Goal: Task Accomplishment & Management: Complete application form

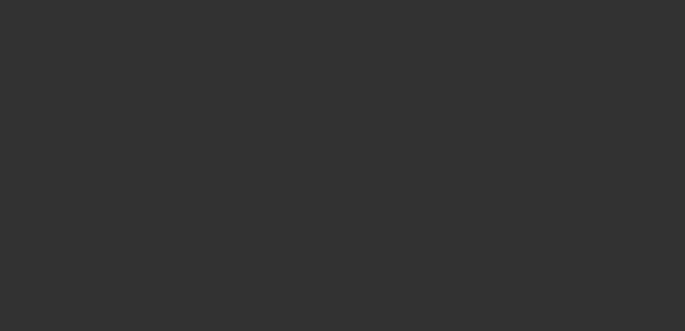
select select "0.1"
select select "2"
select select "0.1"
select select "4"
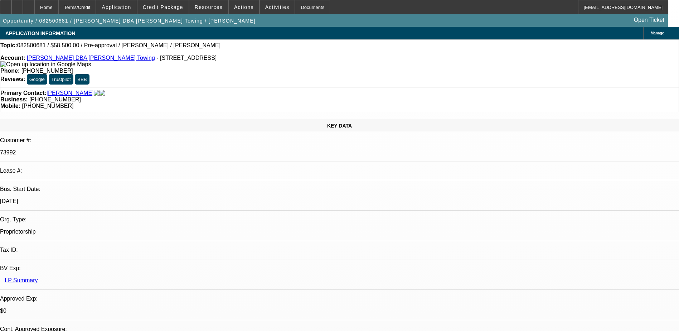
radio input "true"
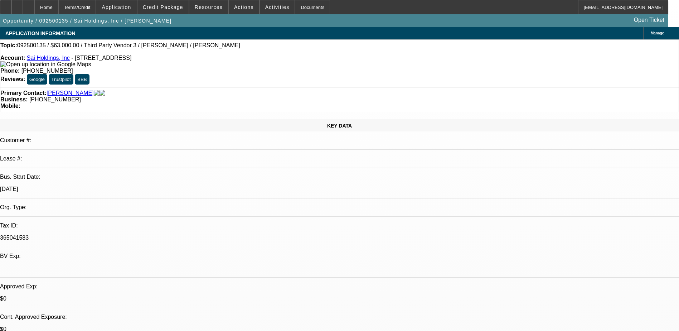
select select "0"
select select "2"
select select "0"
select select "6"
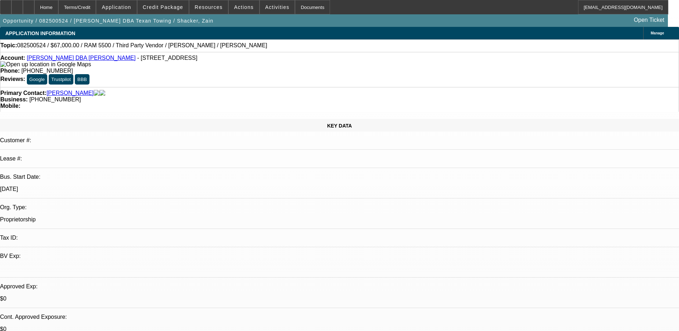
select select "0"
select select "2"
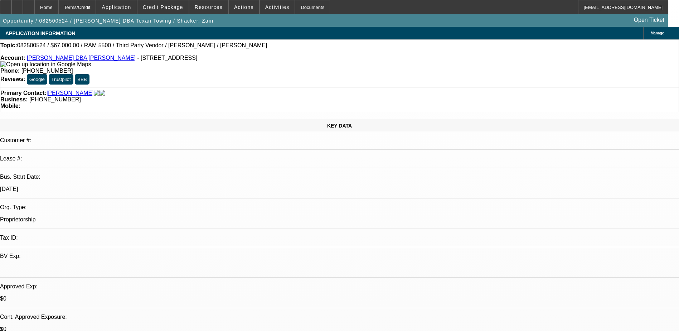
select select "0"
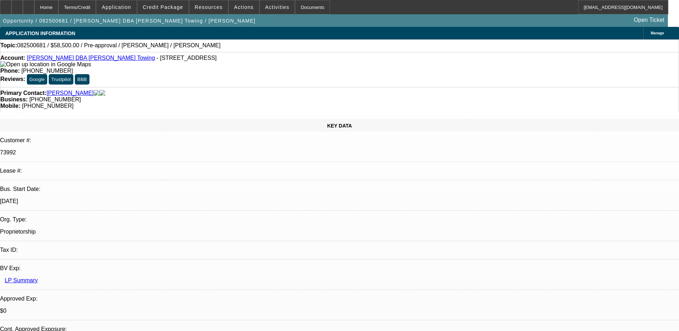
select select "0.1"
select select "2"
select select "0.1"
select select "4"
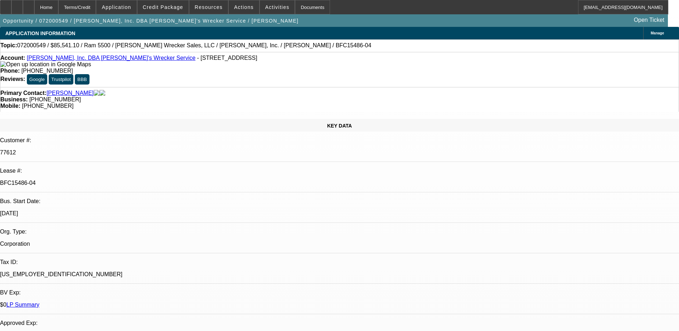
select select "0"
select select "6"
select select "0"
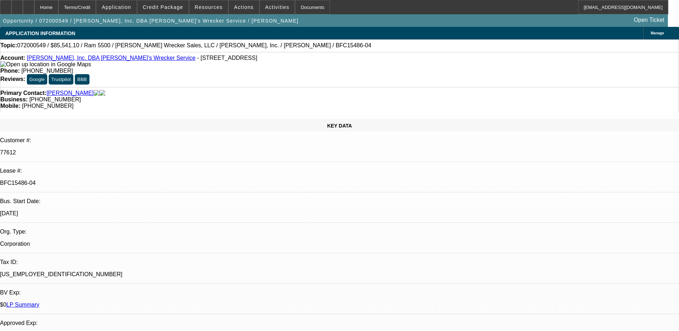
select select "0"
select select "6"
select select "0"
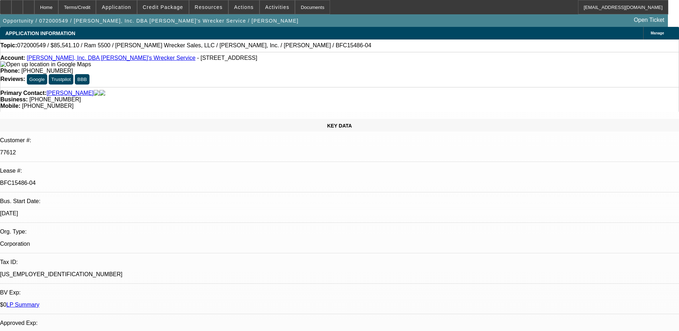
select select "2"
select select "0"
select select "6"
select select "0"
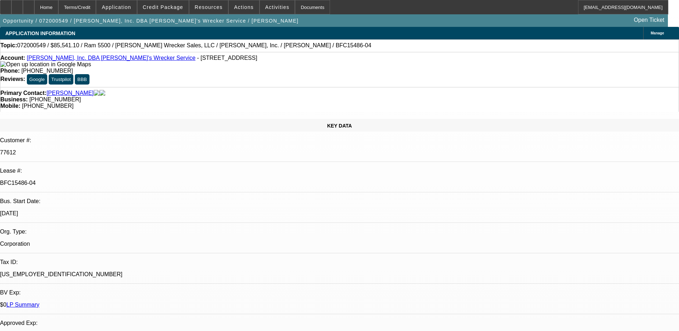
select select "2"
select select "0"
select select "6"
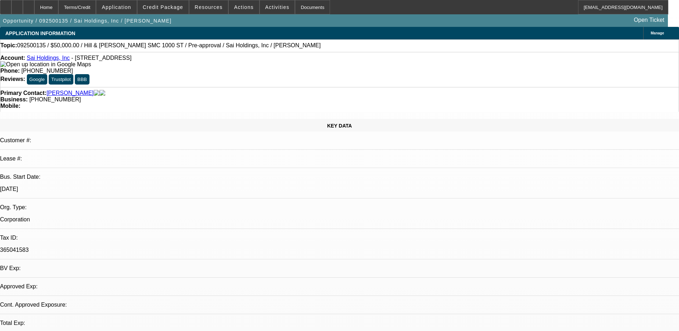
select select "0"
select select "2"
select select "0"
select select "6"
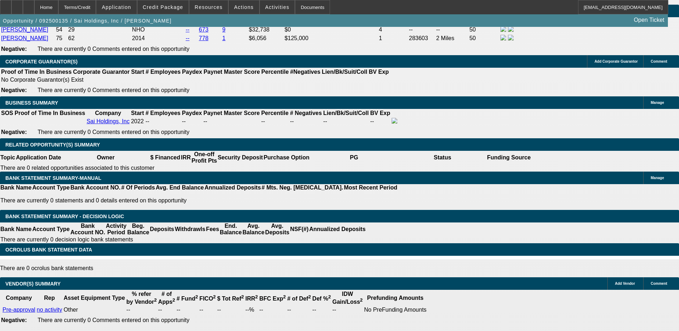
scroll to position [1182, 0]
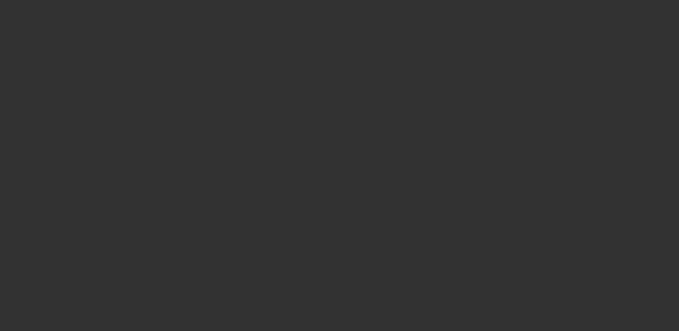
select select "0"
select select "6"
select select "0"
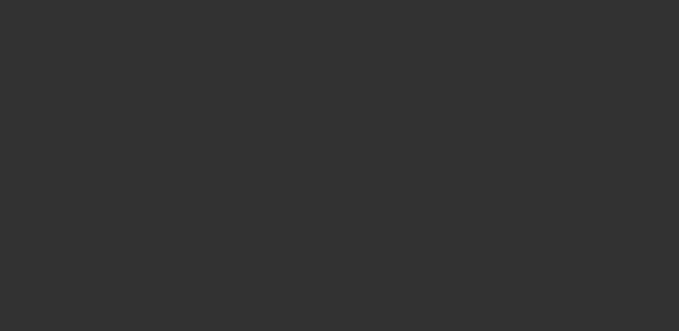
select select "0"
select select "6"
select select "0"
select select "2"
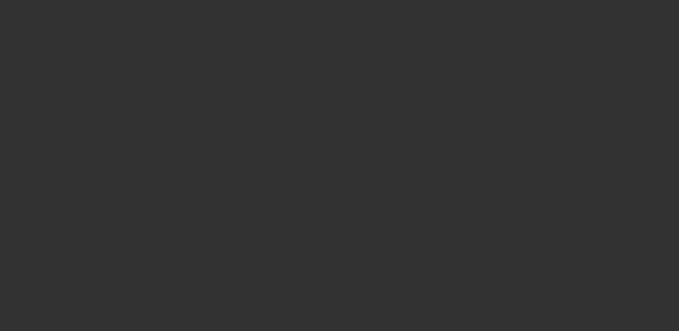
select select "2"
select select "0"
select select "6"
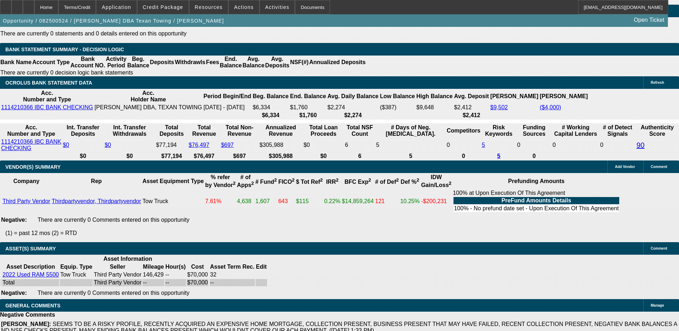
scroll to position [1230, 0]
